Goal: Task Accomplishment & Management: Manage account settings

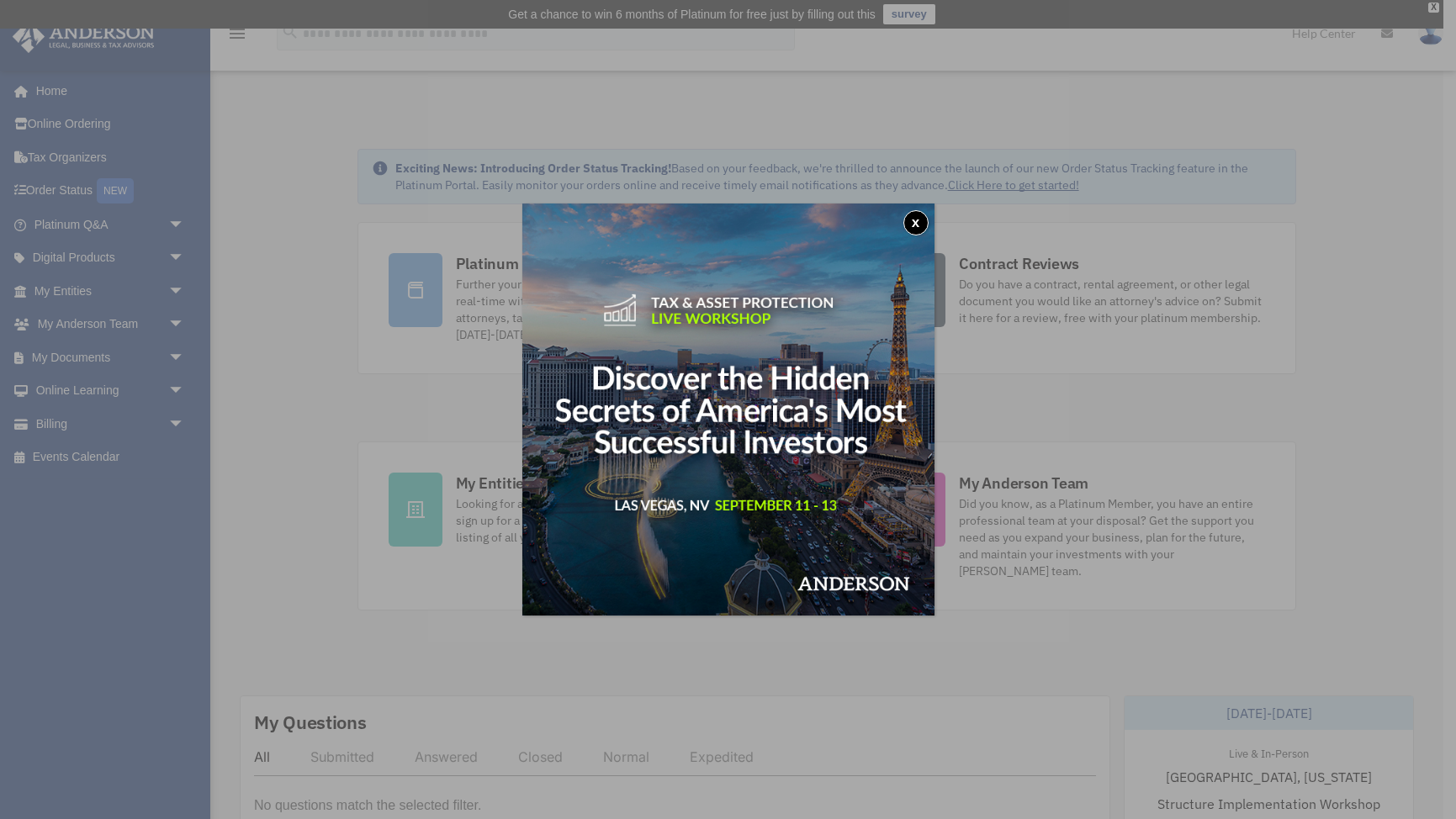
click at [919, 221] on button "x" at bounding box center [916, 223] width 26 height 26
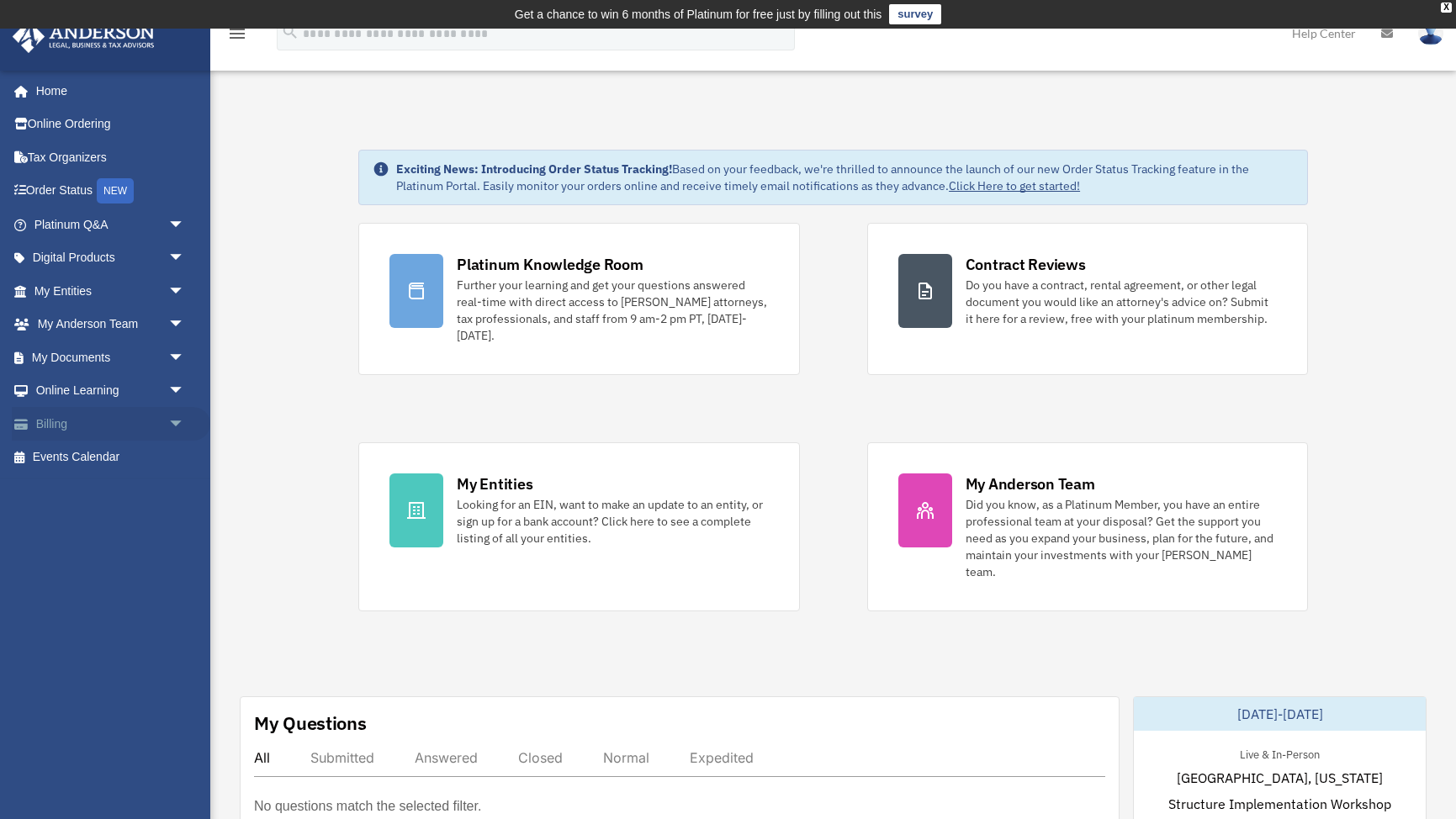
click at [85, 422] on link "Billing arrow_drop_down" at bounding box center [110, 424] width 198 height 34
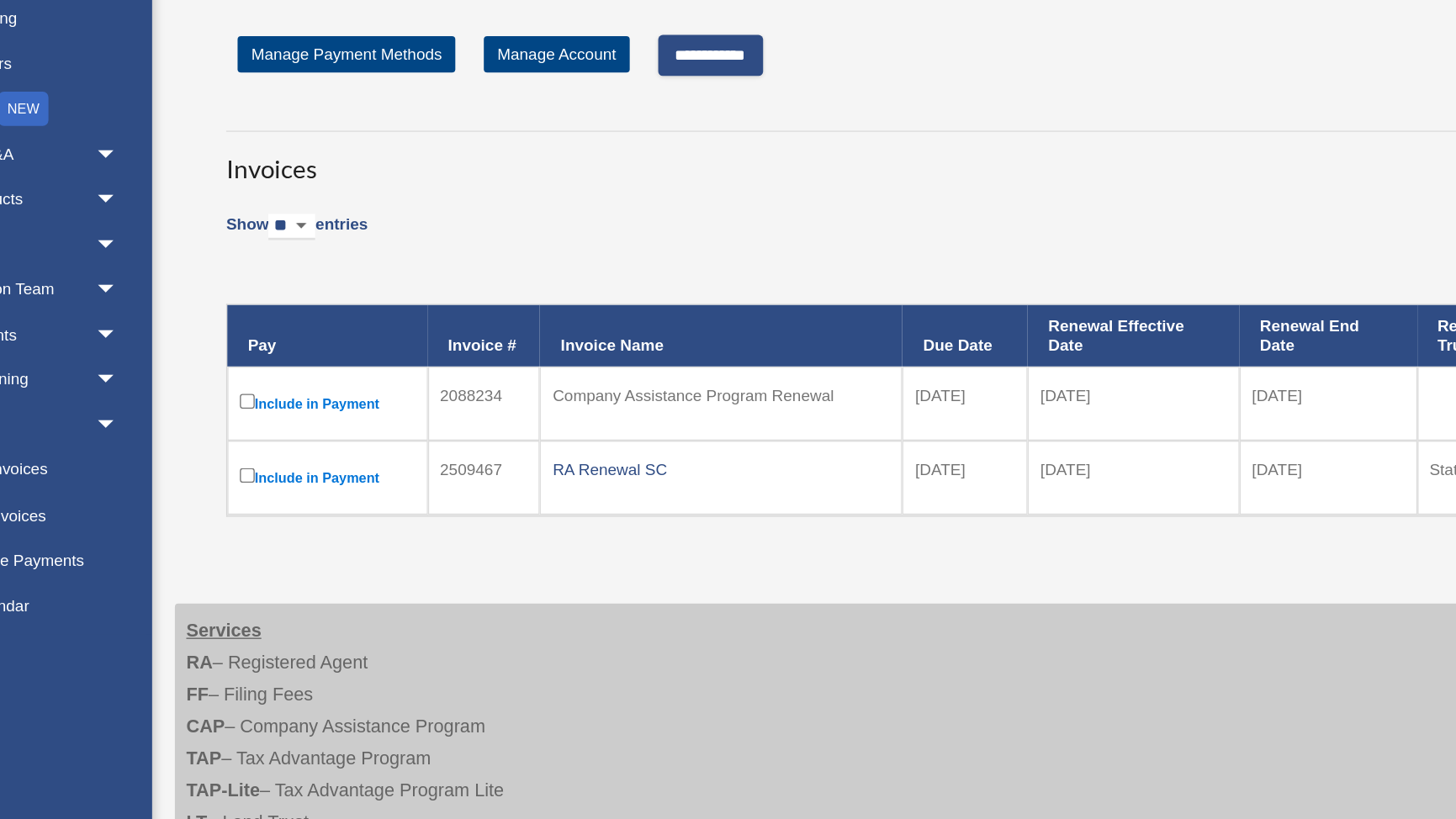
click at [646, 152] on input "**********" at bounding box center [622, 151] width 78 height 31
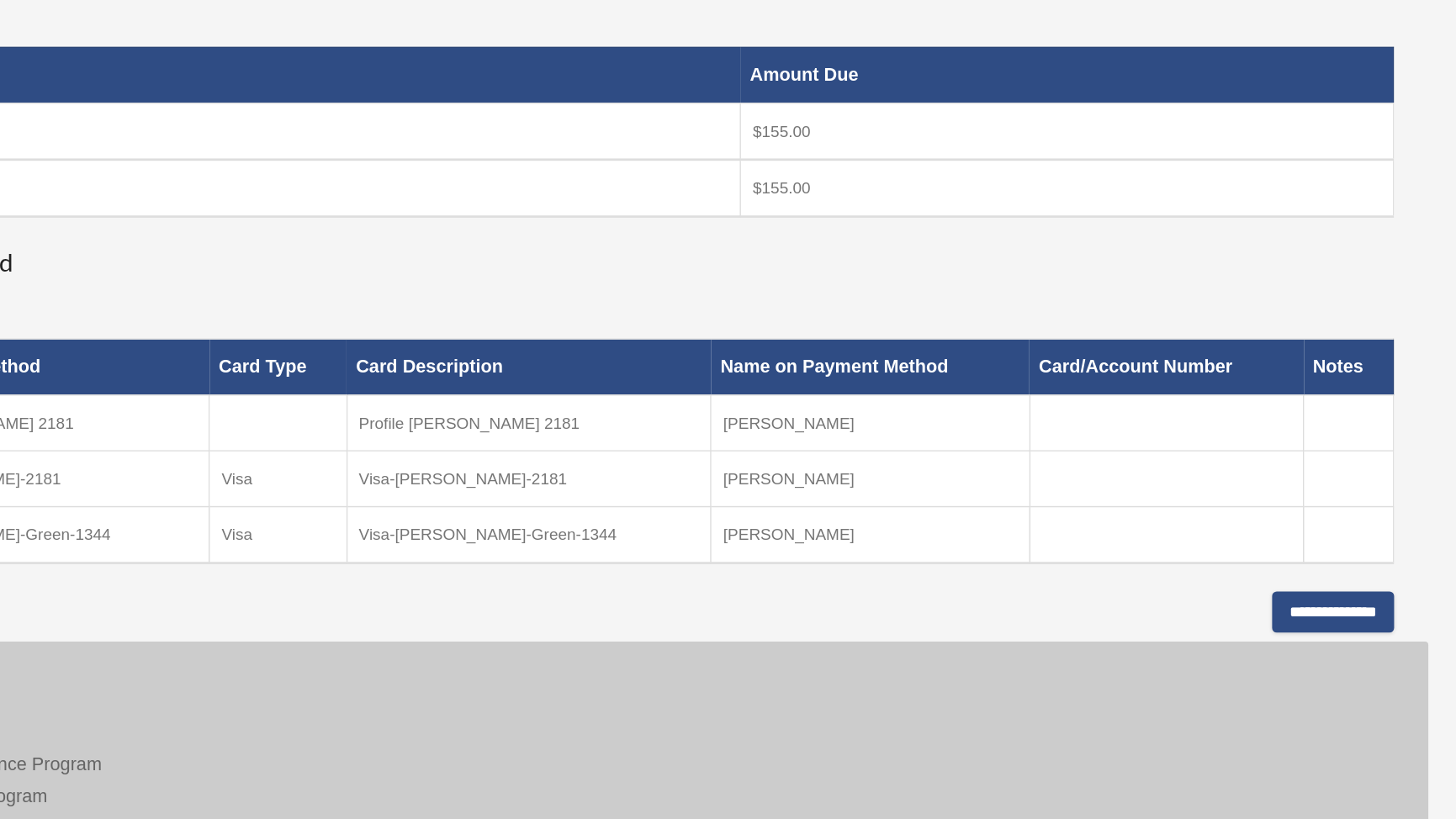
scroll to position [134, 0]
click at [1354, 666] on input "**********" at bounding box center [1364, 665] width 90 height 31
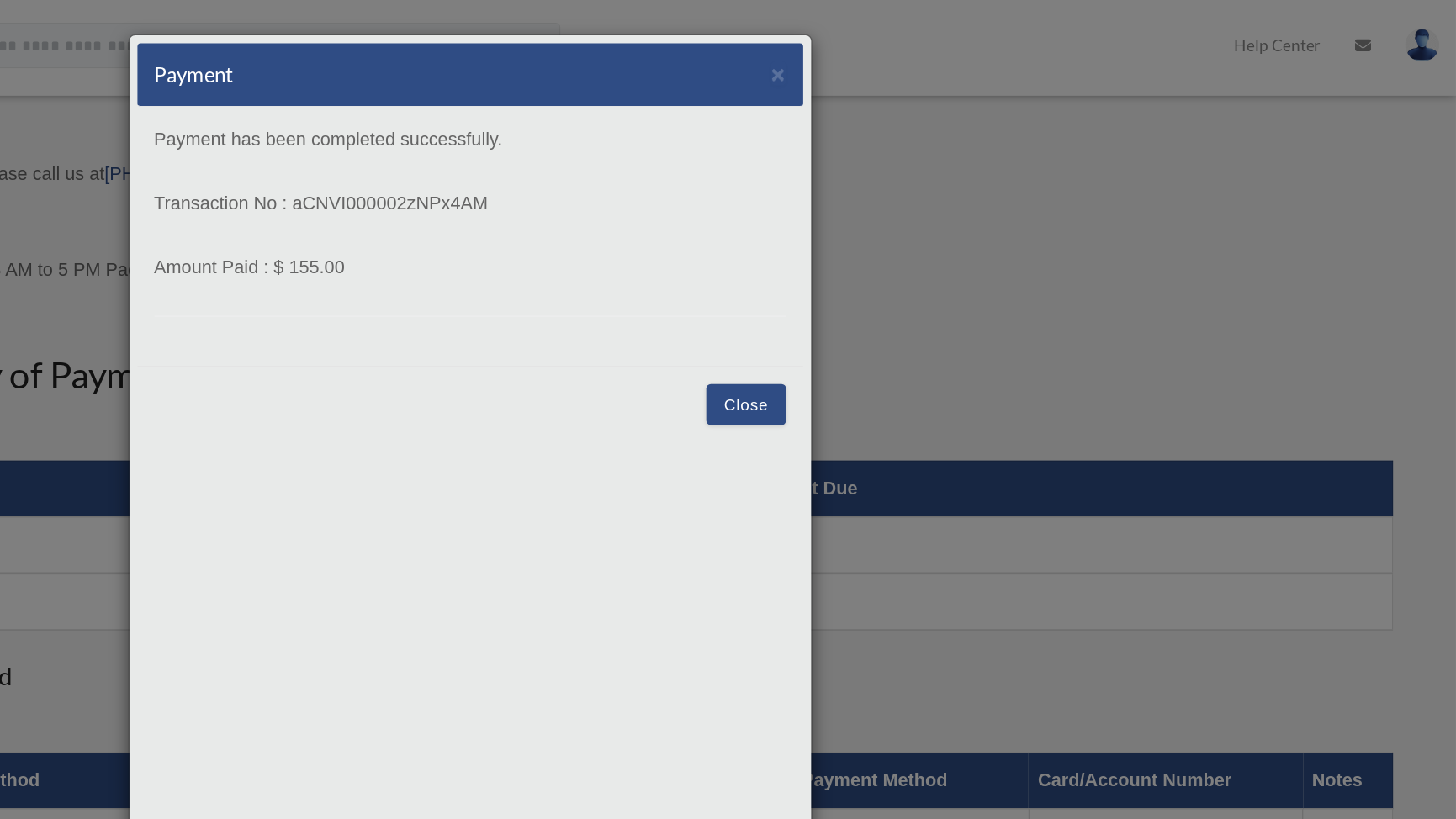
scroll to position [34, 0]
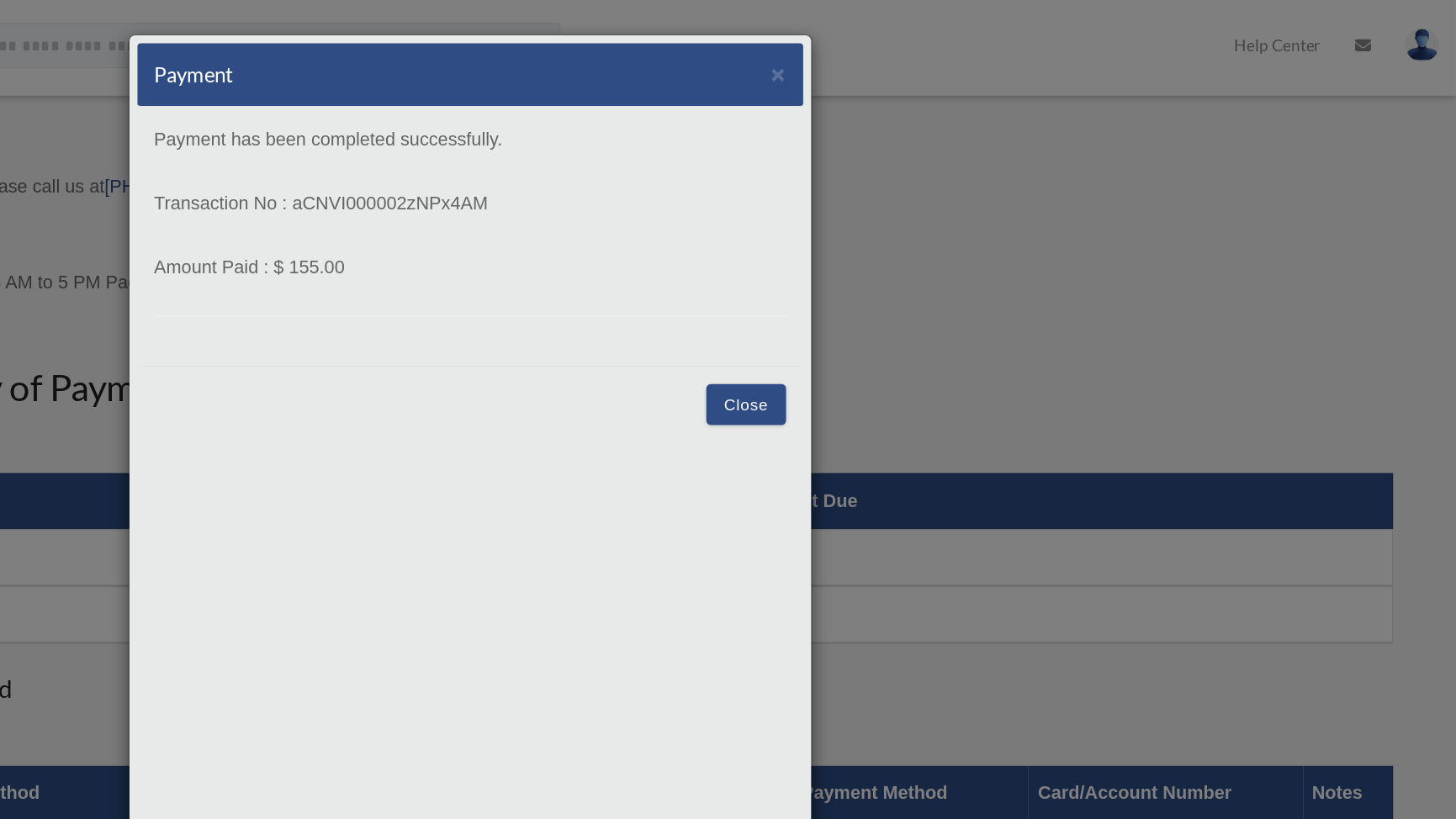
click at [937, 296] on button "Close" at bounding box center [932, 299] width 58 height 31
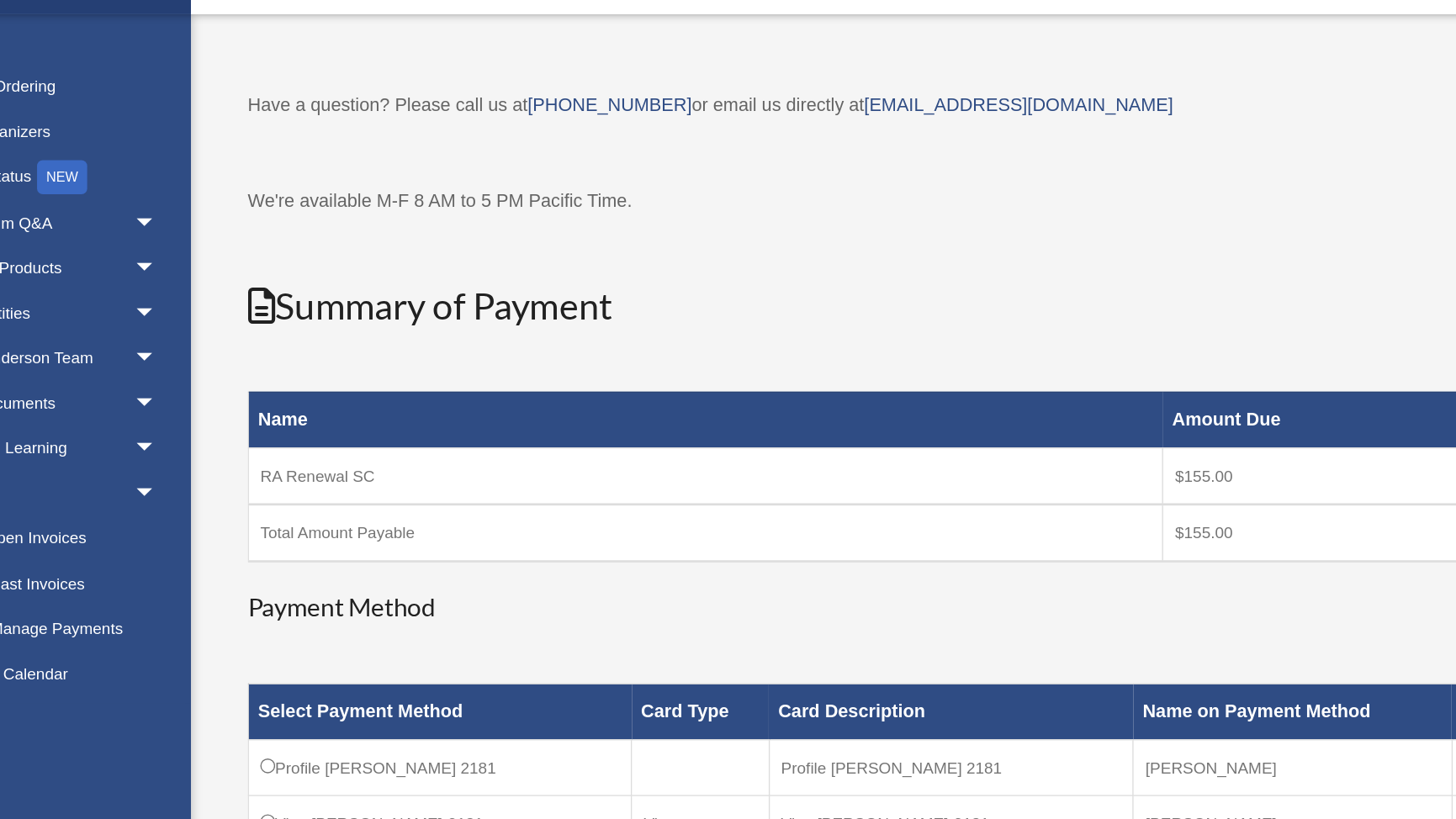
scroll to position [0, 0]
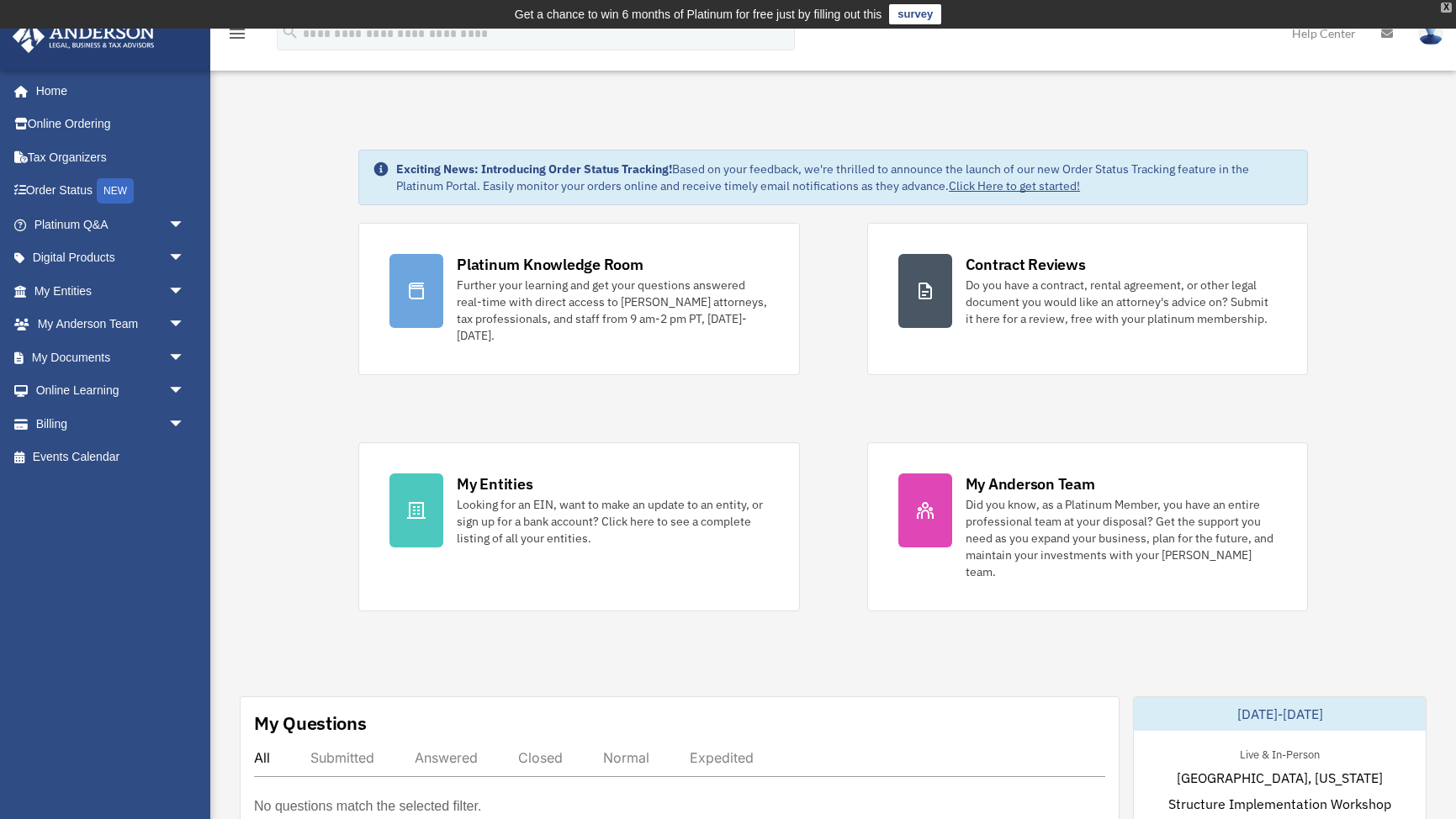
click at [1448, 7] on div "X" at bounding box center [1446, 8] width 11 height 10
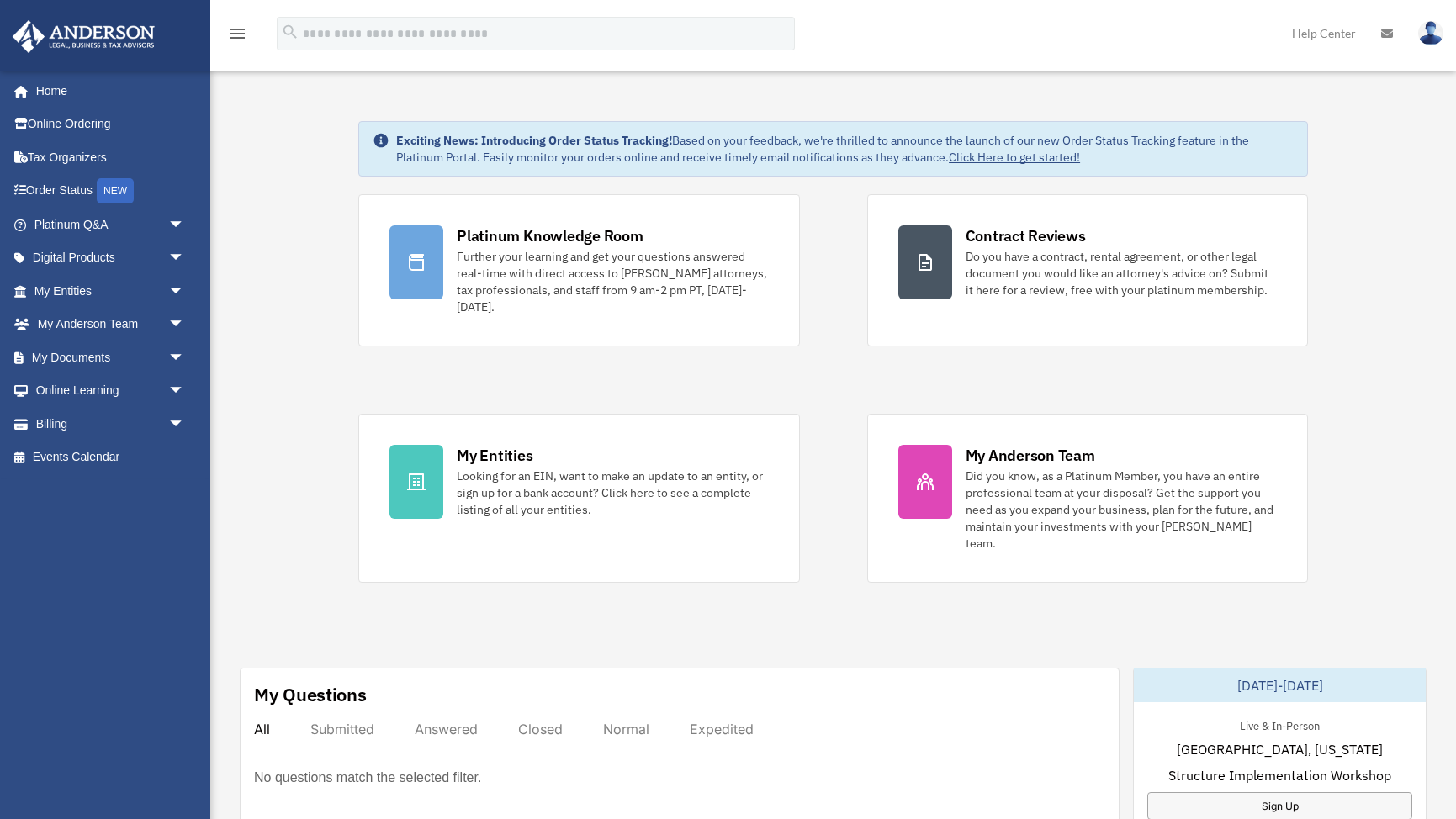
click at [1436, 32] on img at bounding box center [1431, 33] width 26 height 25
click at [65, 84] on link "Home" at bounding box center [110, 91] width 198 height 34
click at [48, 89] on link "Home" at bounding box center [110, 91] width 198 height 34
click at [56, 85] on link "Home" at bounding box center [110, 91] width 198 height 34
click at [1427, 32] on img at bounding box center [1431, 33] width 26 height 25
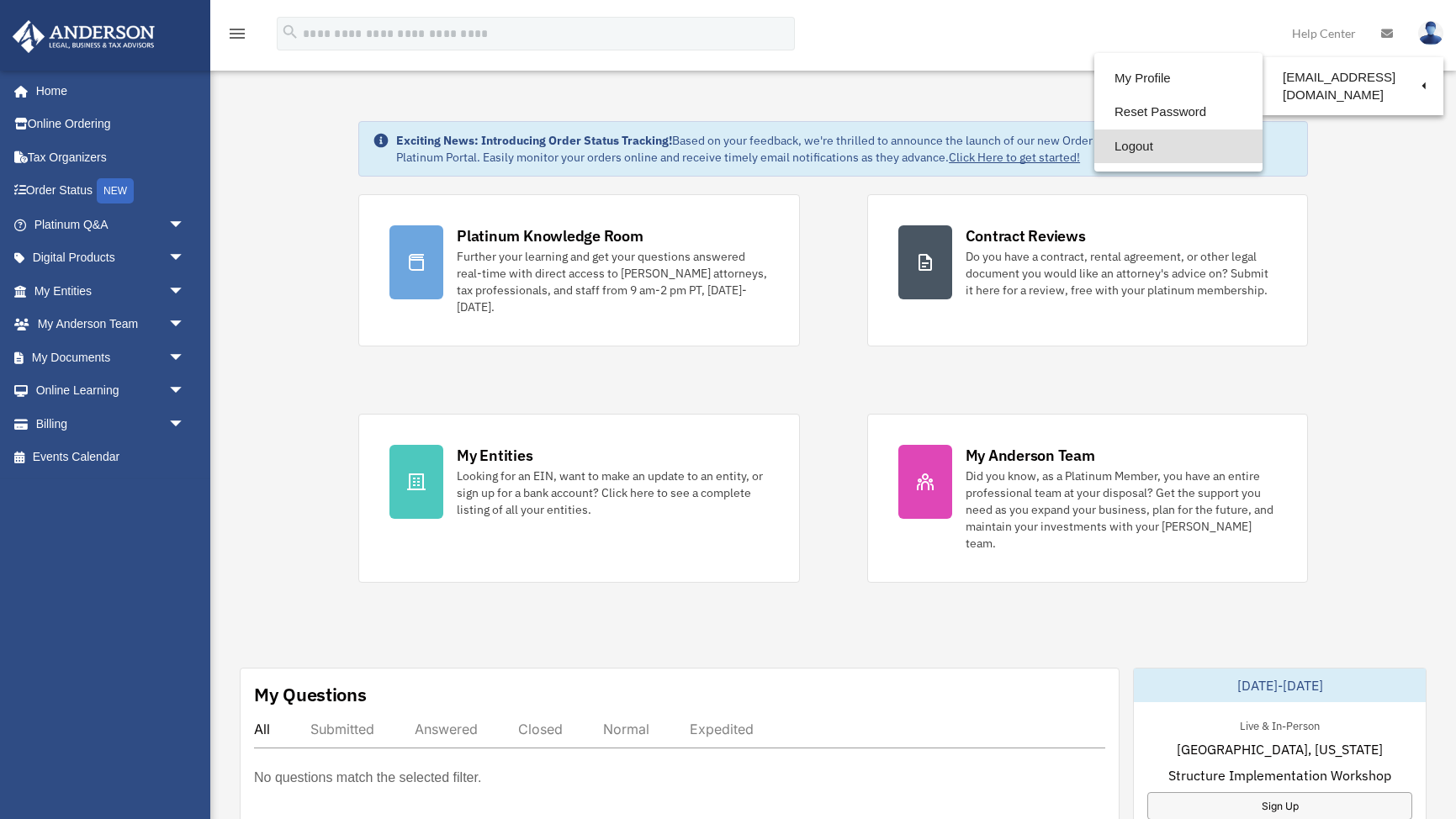
click at [1111, 148] on link "Logout" at bounding box center [1178, 146] width 169 height 34
